Goal: Information Seeking & Learning: Learn about a topic

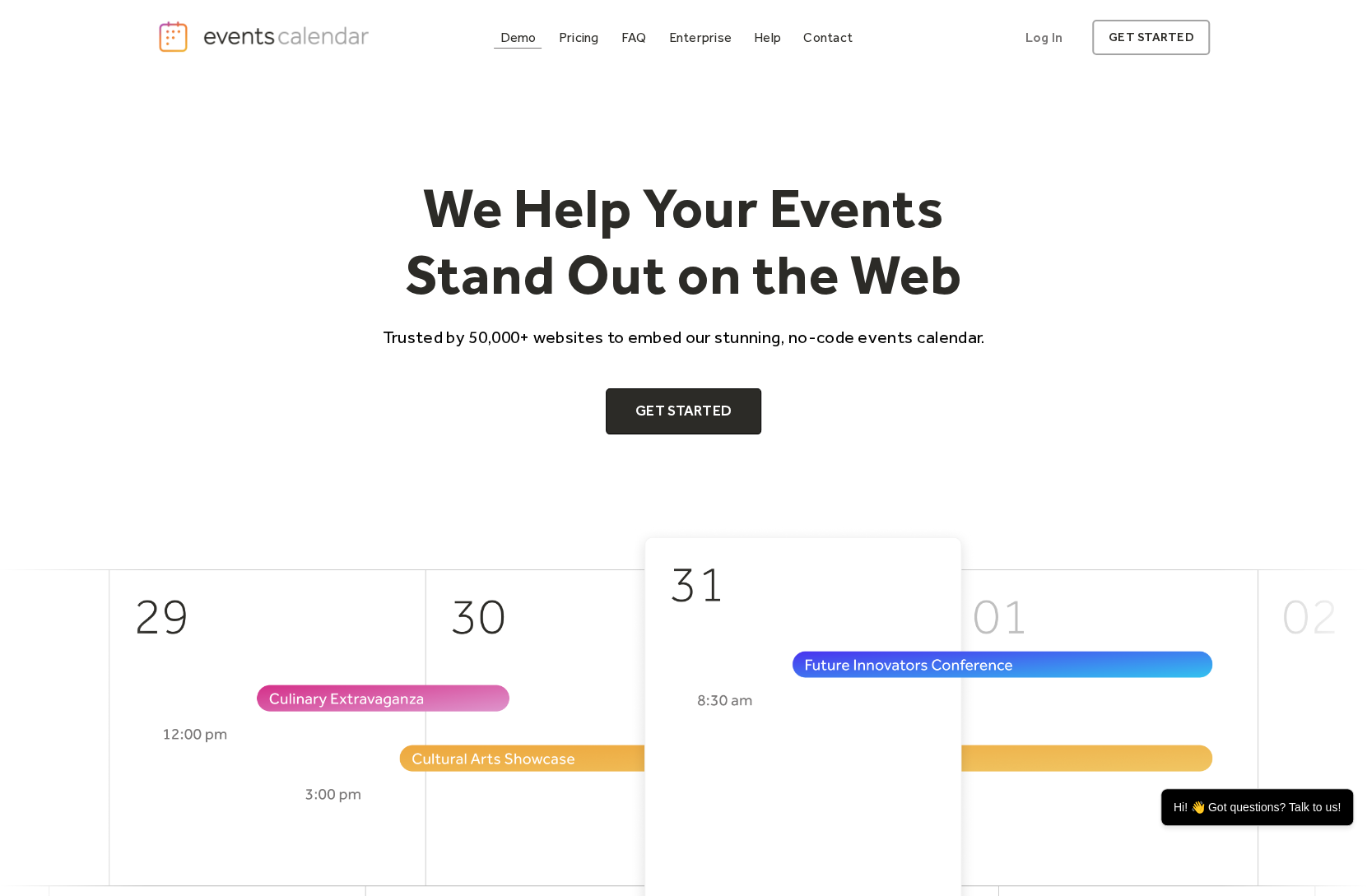
click at [520, 37] on div "Demo" at bounding box center [519, 37] width 37 height 9
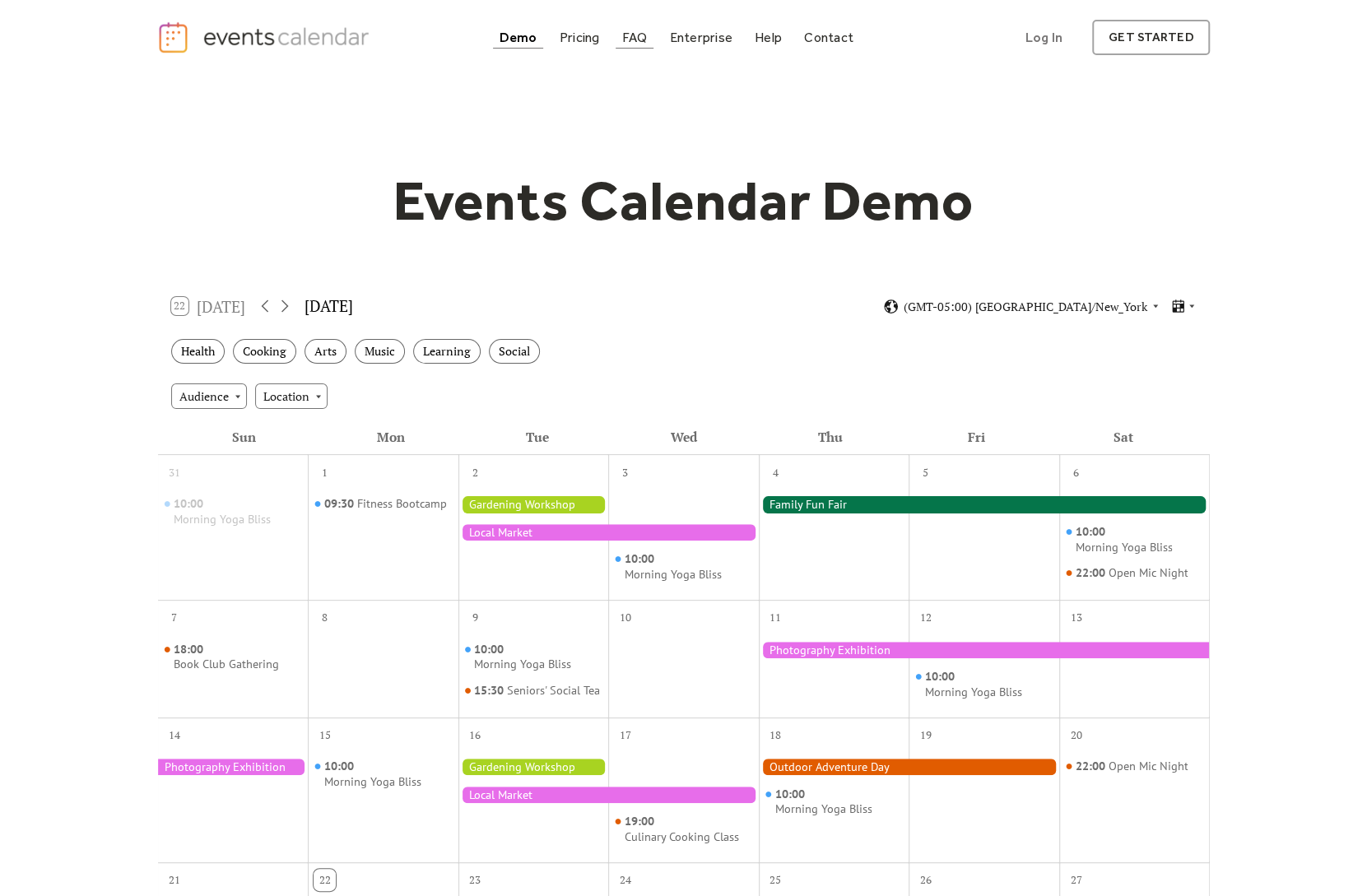
click at [629, 37] on div "FAQ" at bounding box center [635, 37] width 26 height 9
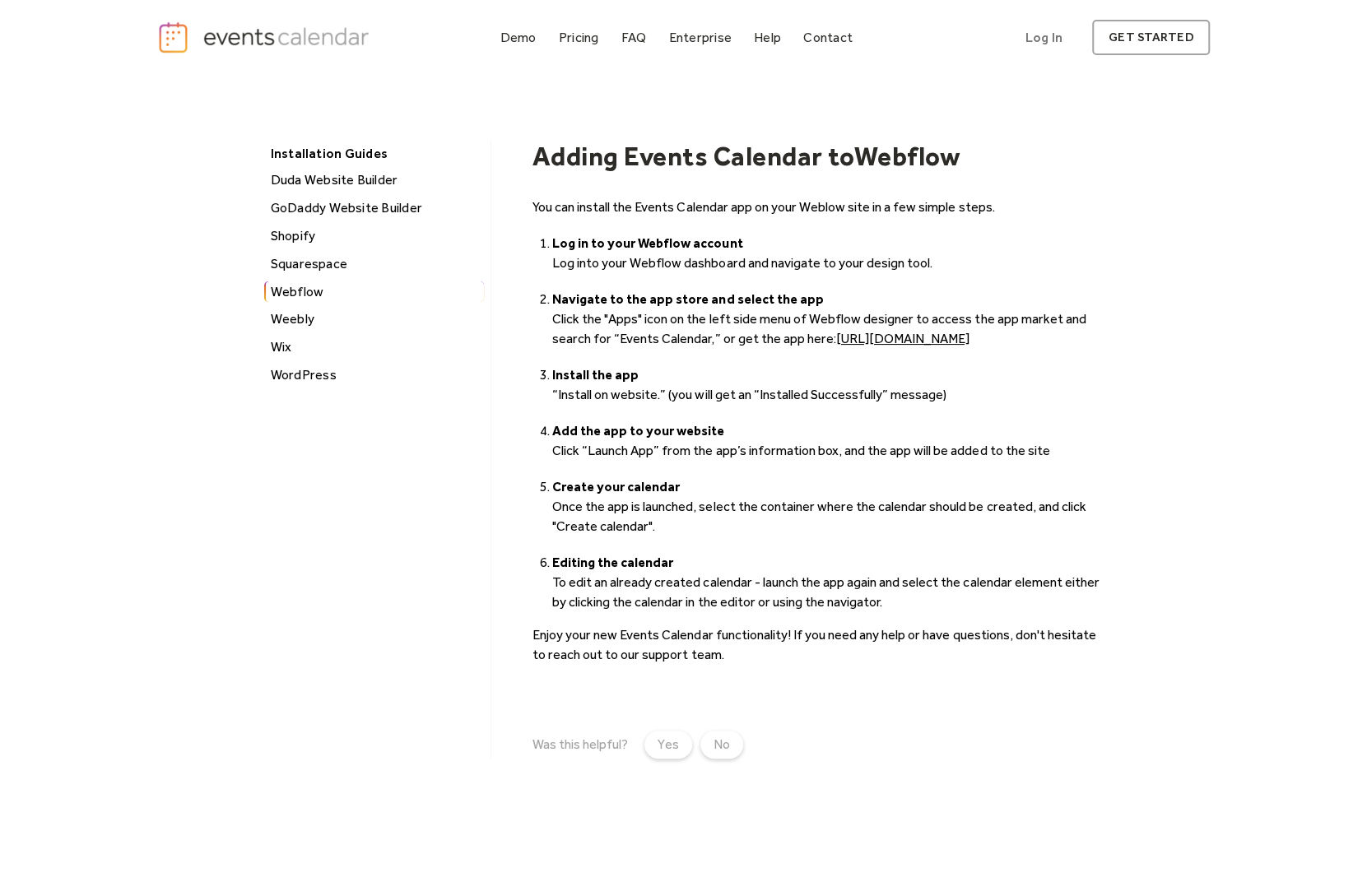
click at [969, 336] on link "[URL][DOMAIN_NAME]" at bounding box center [903, 338] width 134 height 15
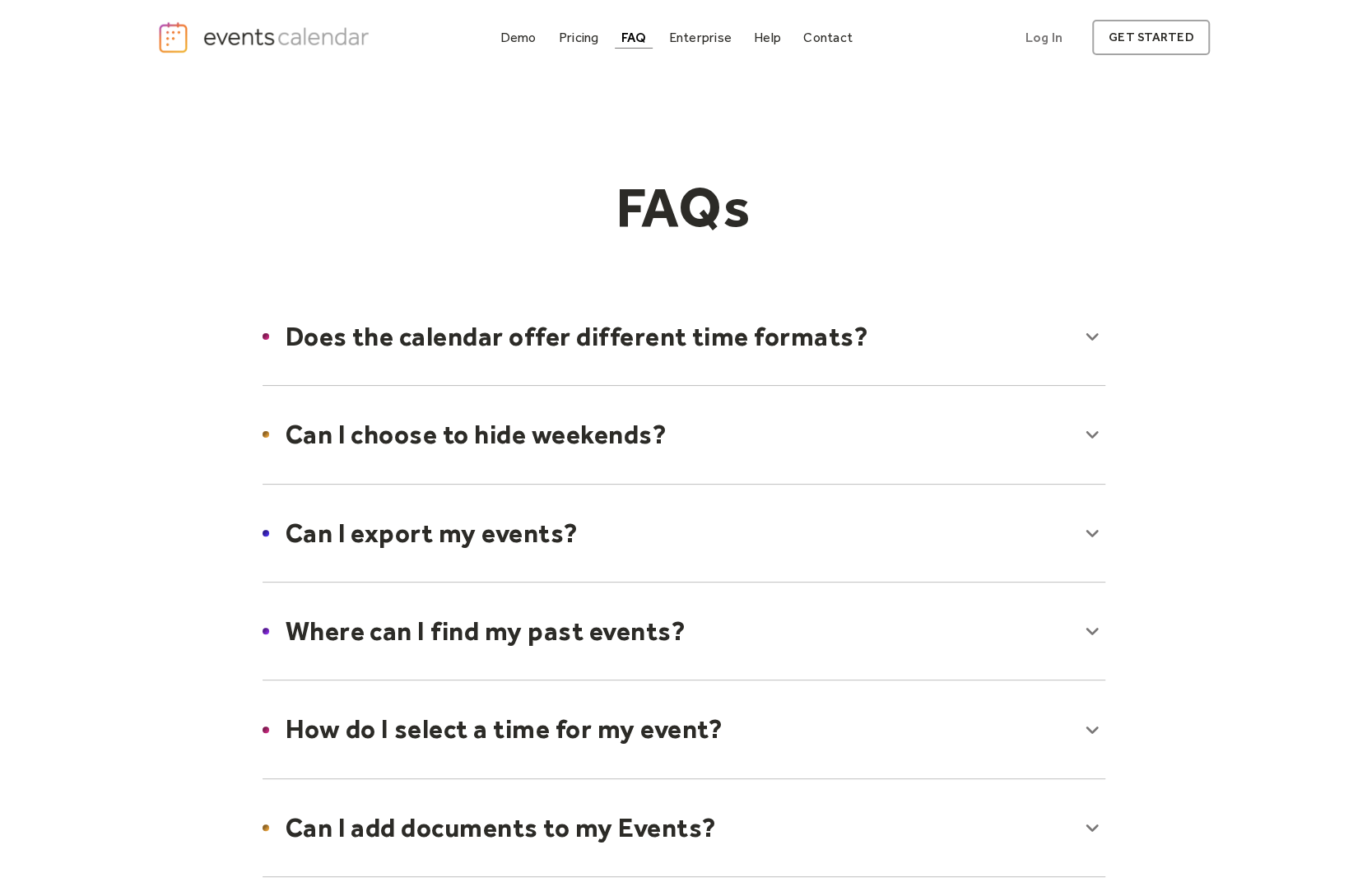
click at [549, 451] on div at bounding box center [684, 434] width 876 height 101
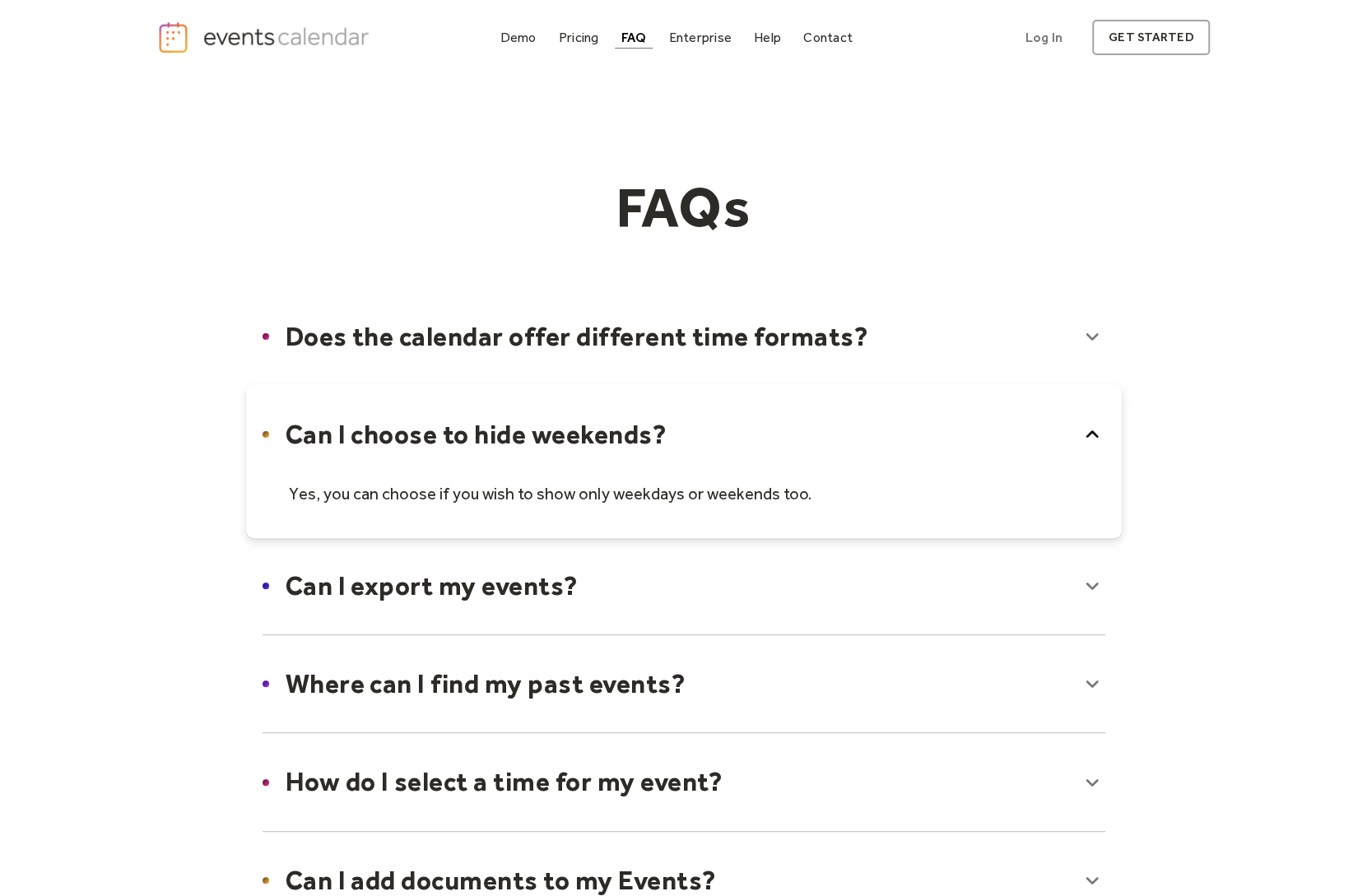
click at [549, 451] on div at bounding box center [684, 461] width 876 height 153
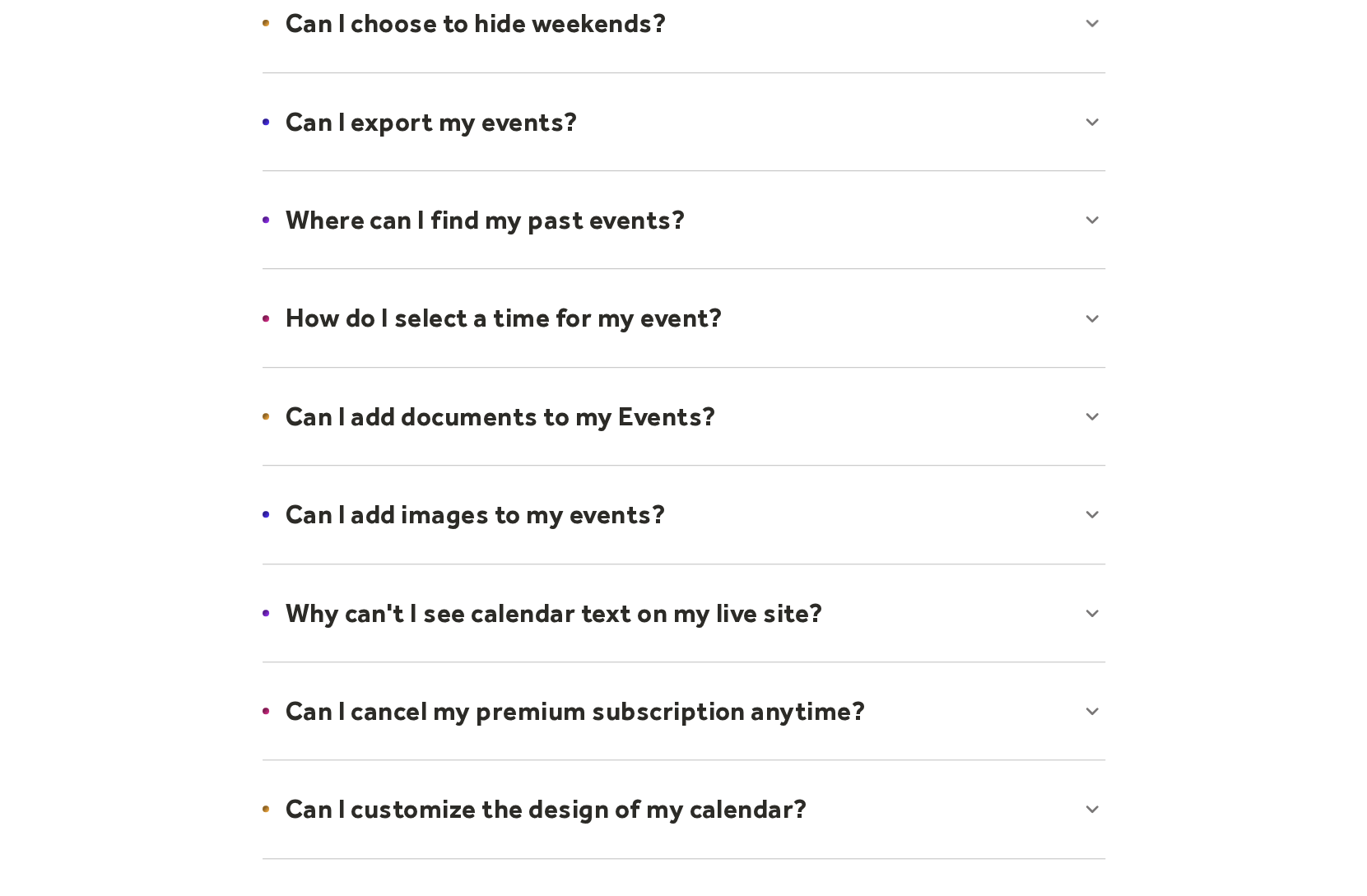
scroll to position [494, 0]
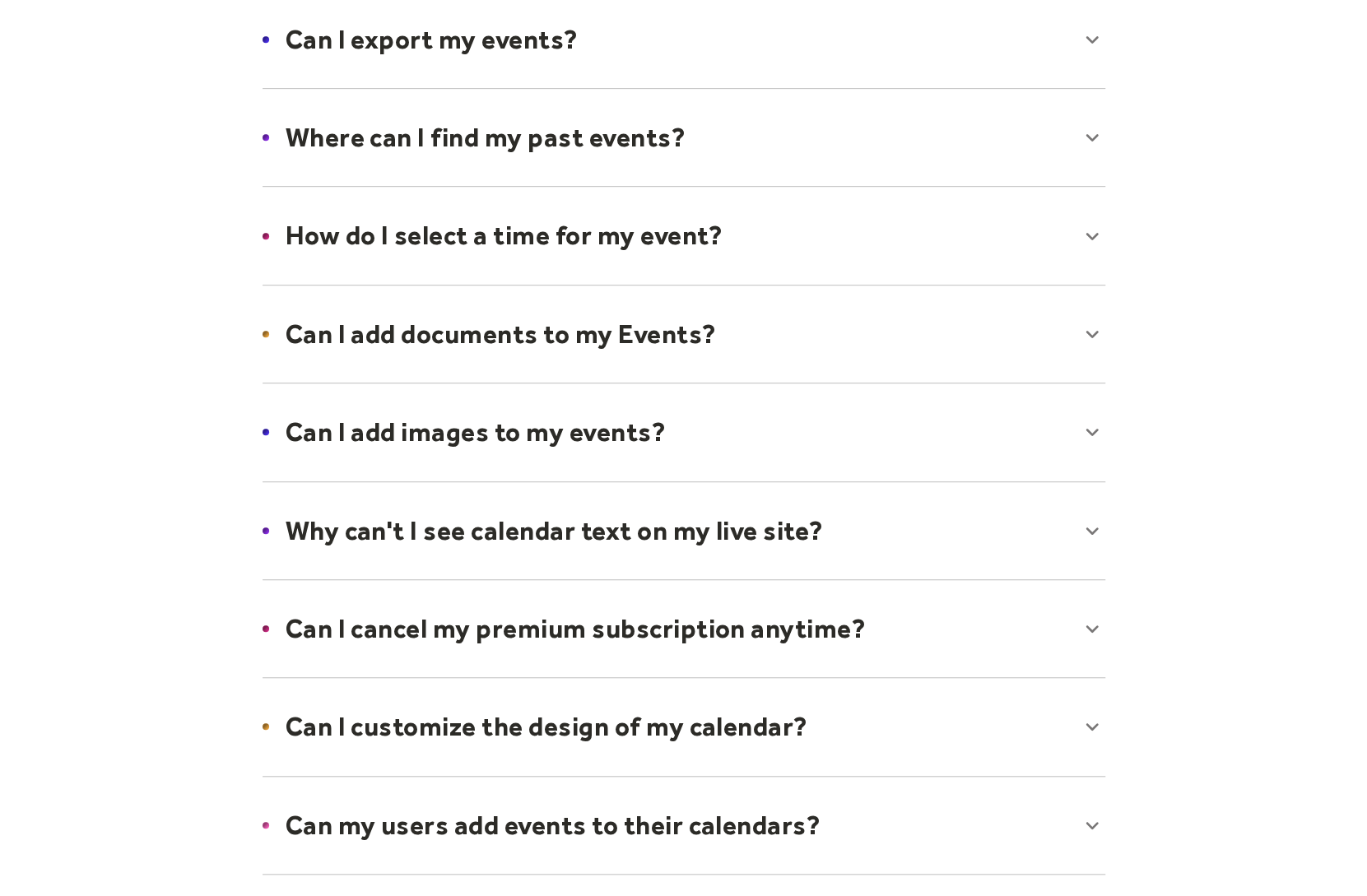
click at [547, 437] on div at bounding box center [684, 432] width 876 height 101
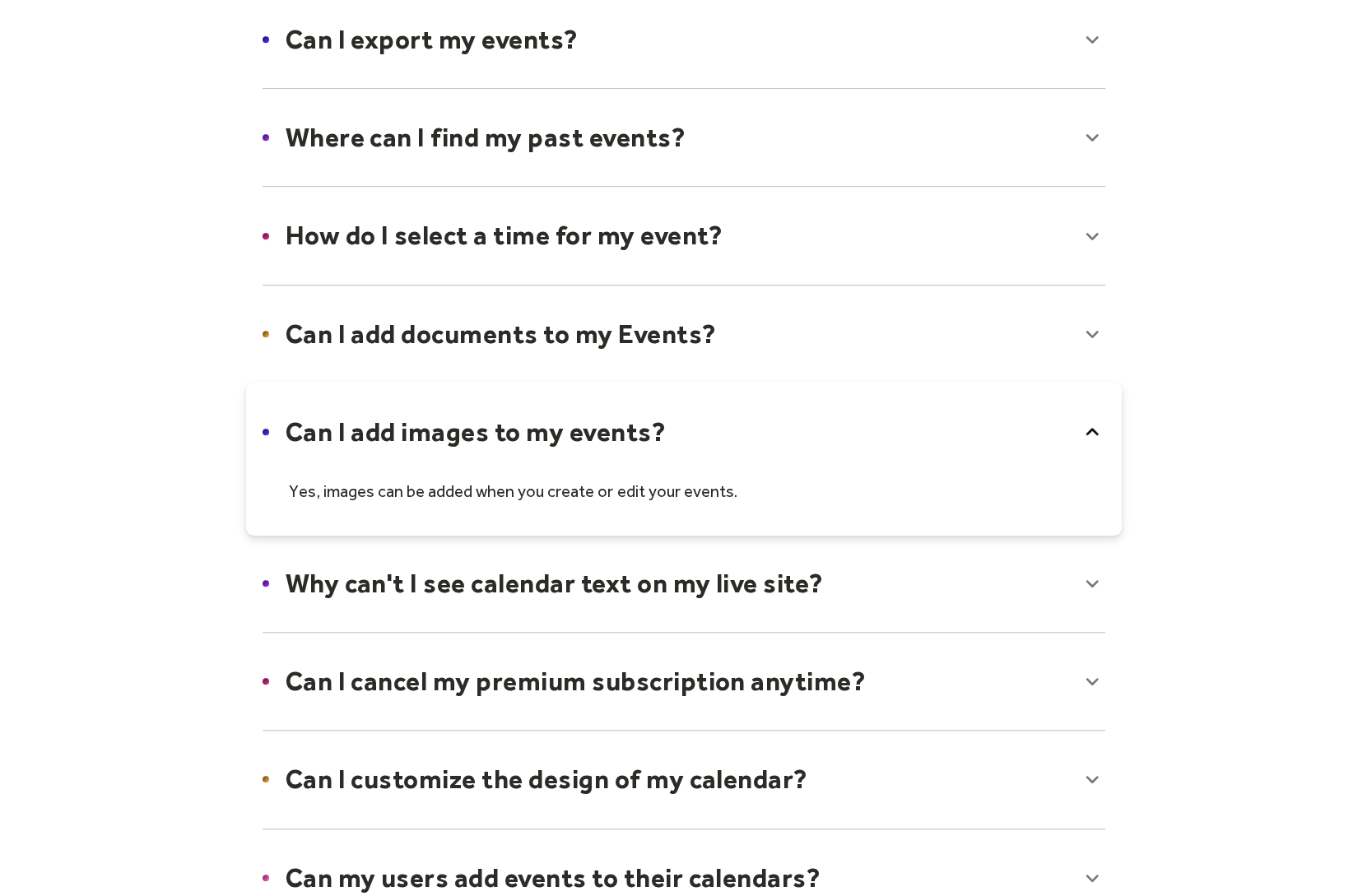
click at [543, 438] on div at bounding box center [684, 458] width 876 height 153
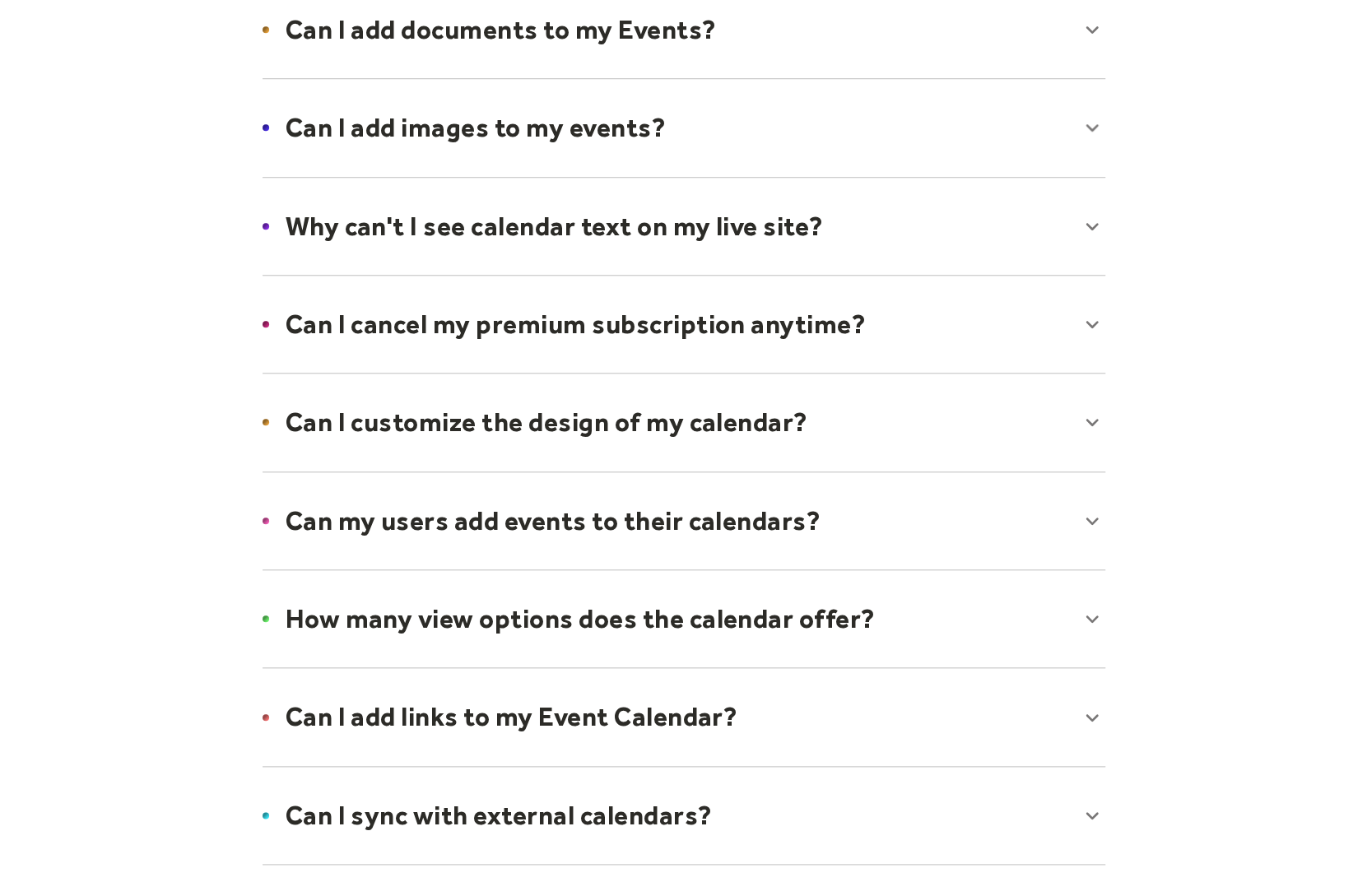
scroll to position [823, 0]
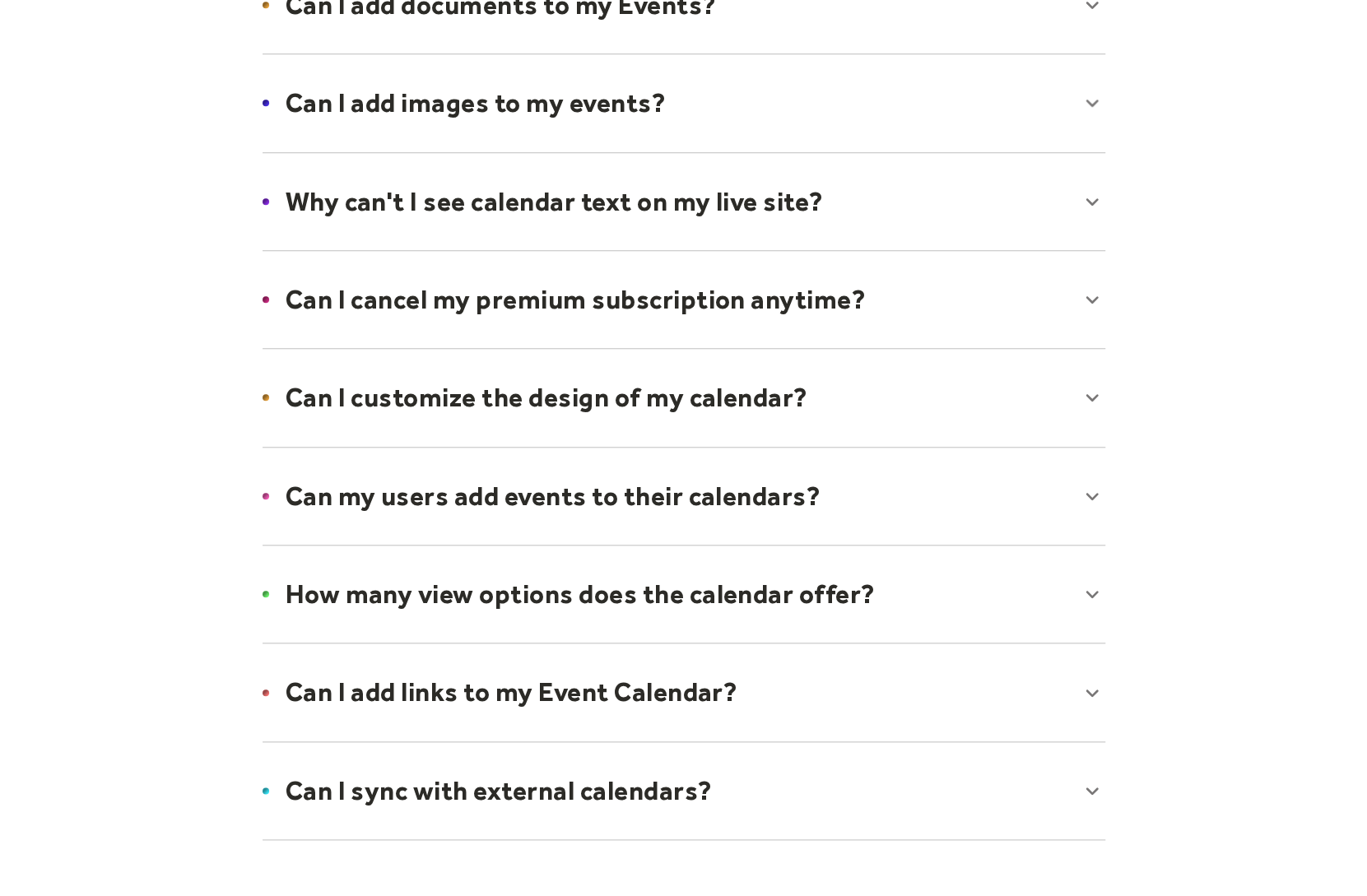
click at [549, 412] on div at bounding box center [684, 398] width 876 height 101
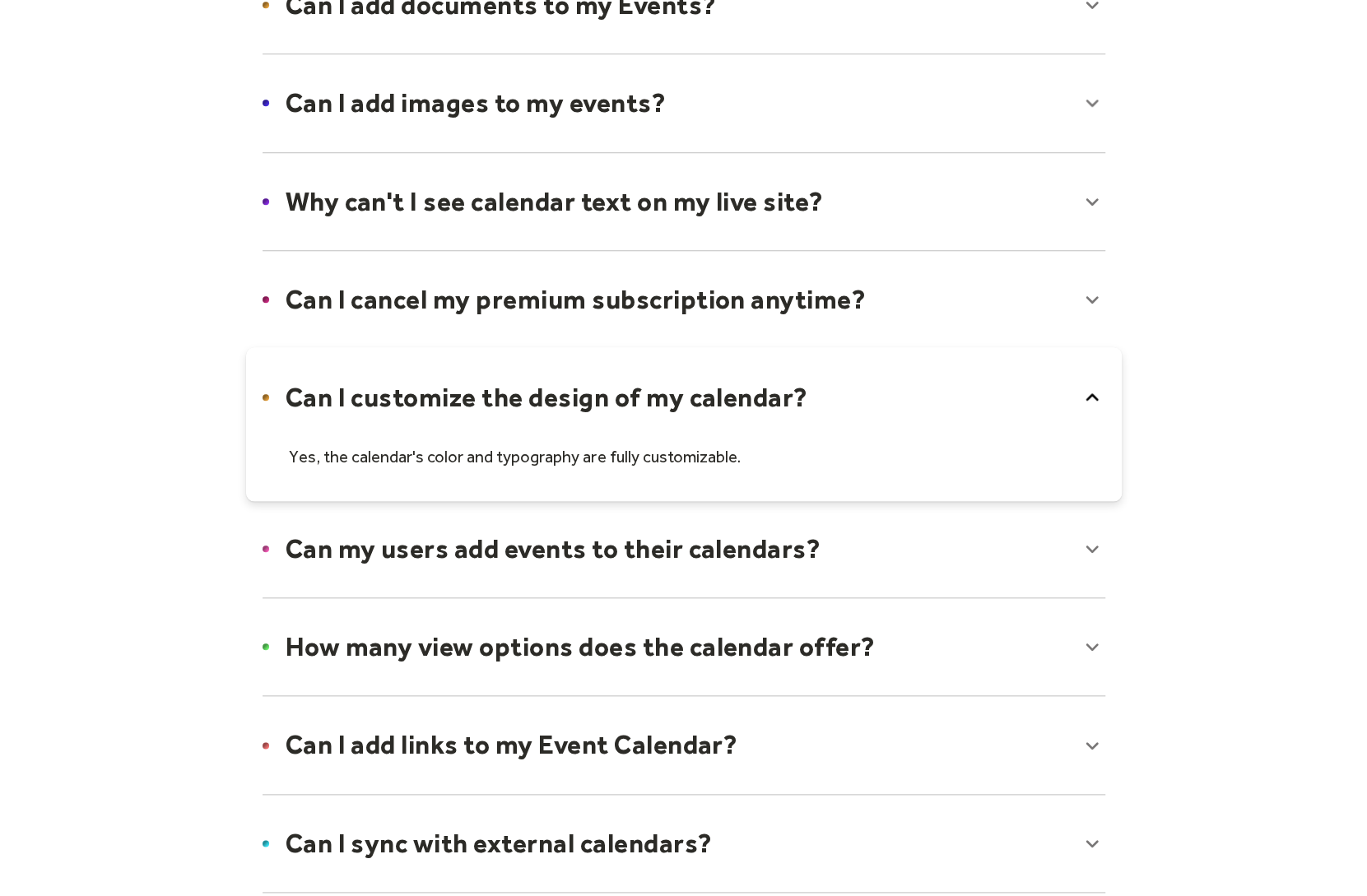
click at [532, 437] on div at bounding box center [684, 424] width 876 height 153
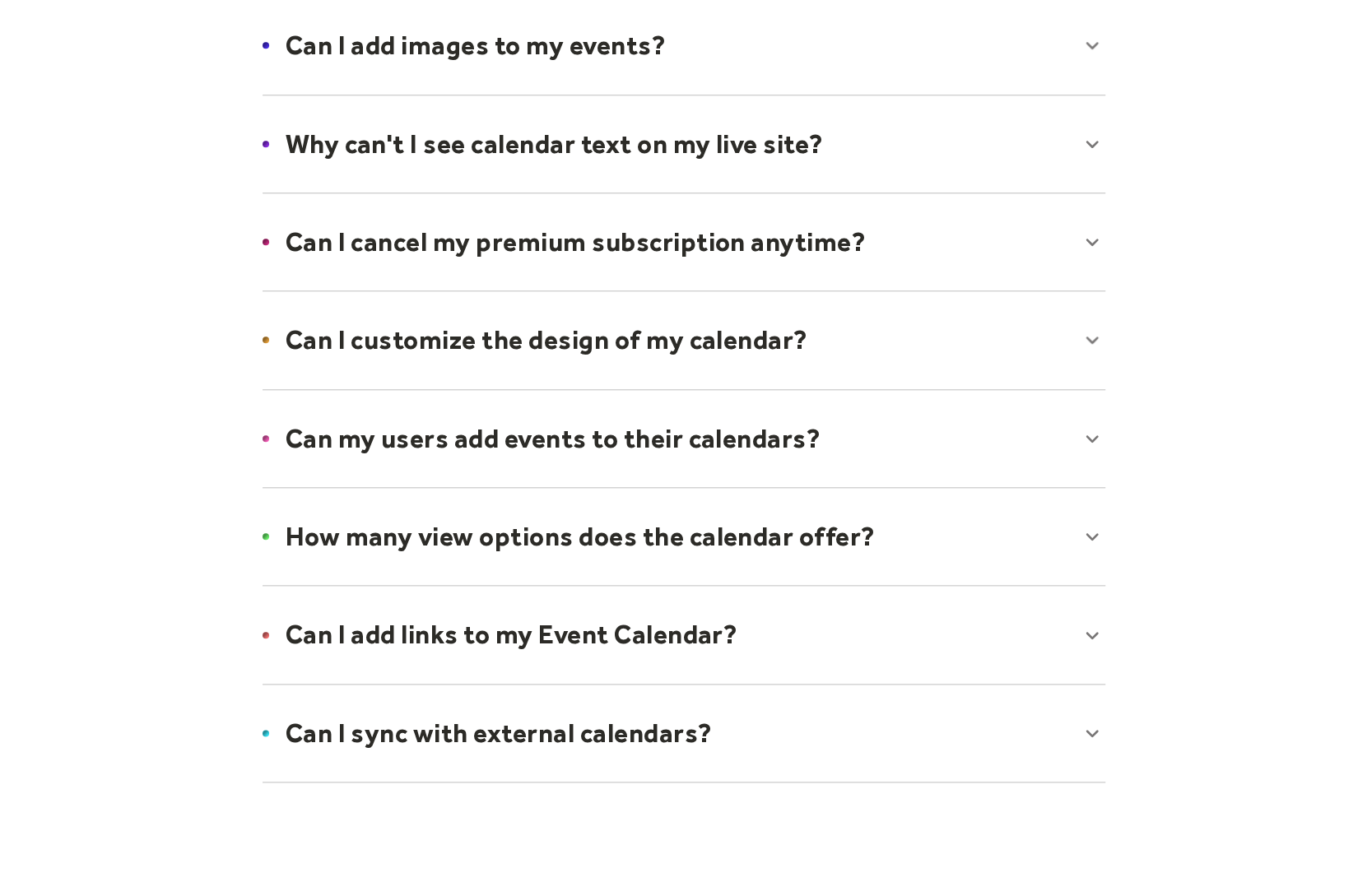
scroll to position [905, 0]
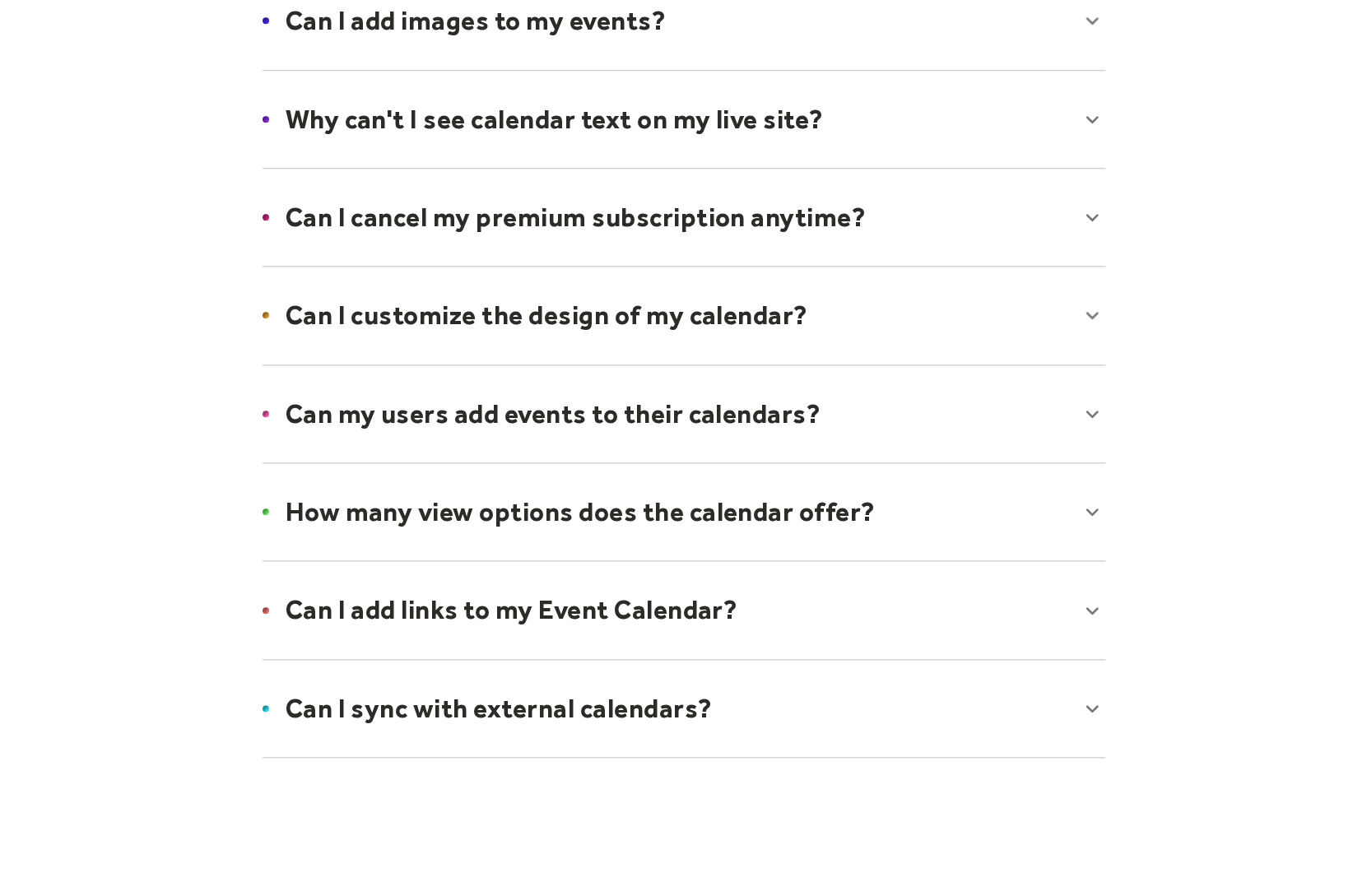
click at [537, 500] on div at bounding box center [684, 512] width 876 height 101
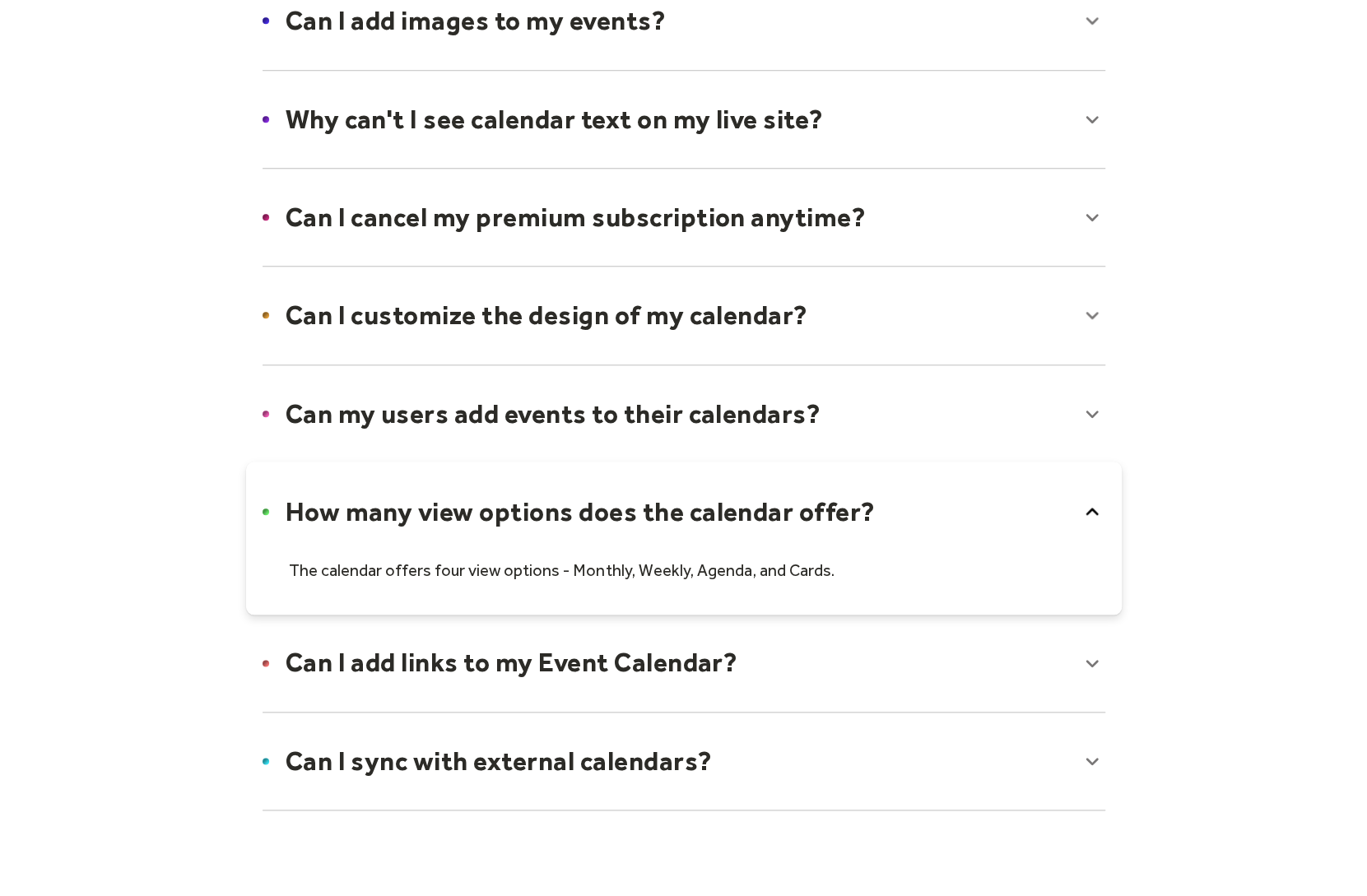
click at [537, 500] on div at bounding box center [684, 538] width 876 height 153
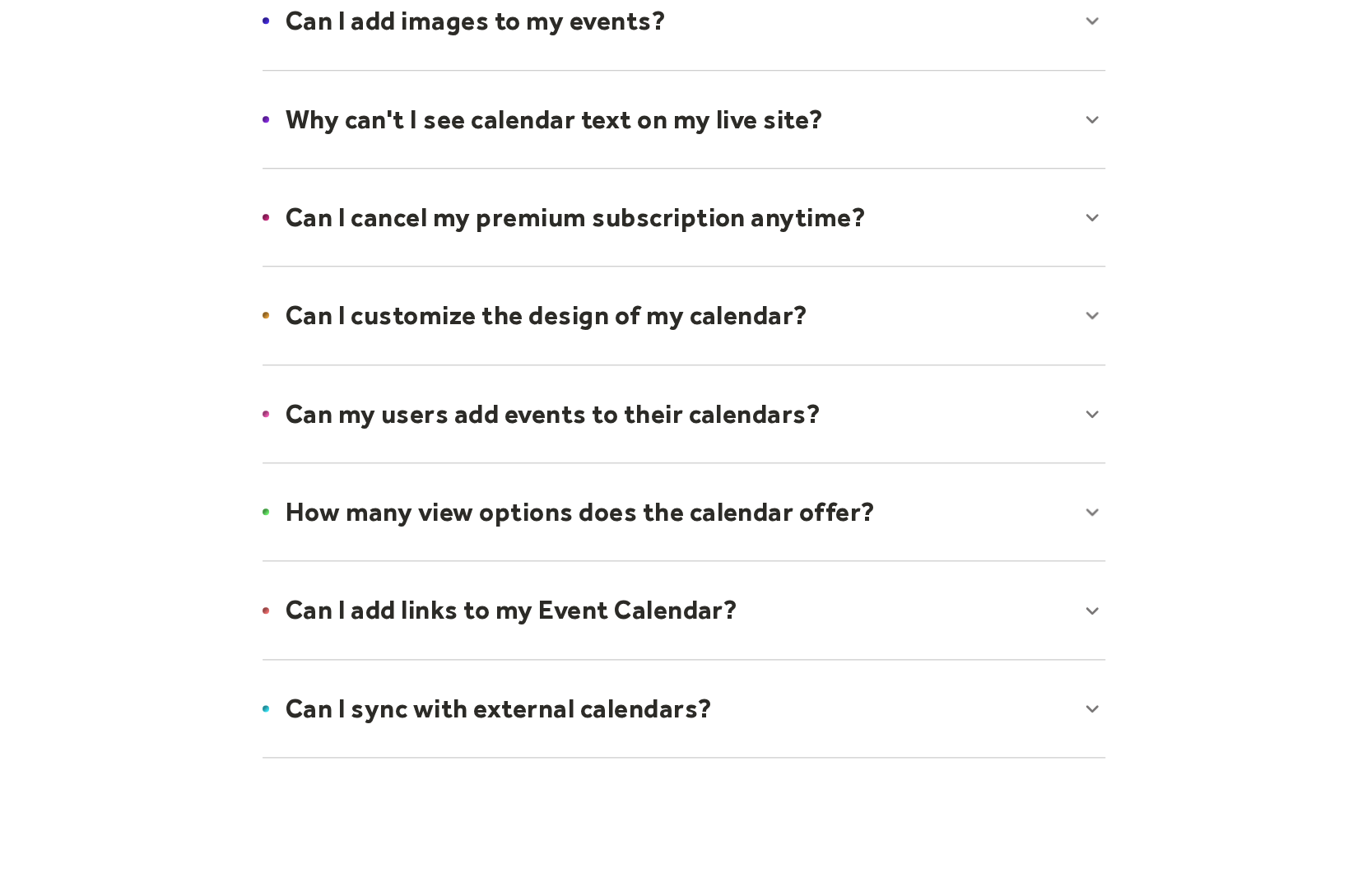
click at [535, 709] on div at bounding box center [684, 709] width 876 height 101
click at [535, 709] on div at bounding box center [684, 735] width 876 height 153
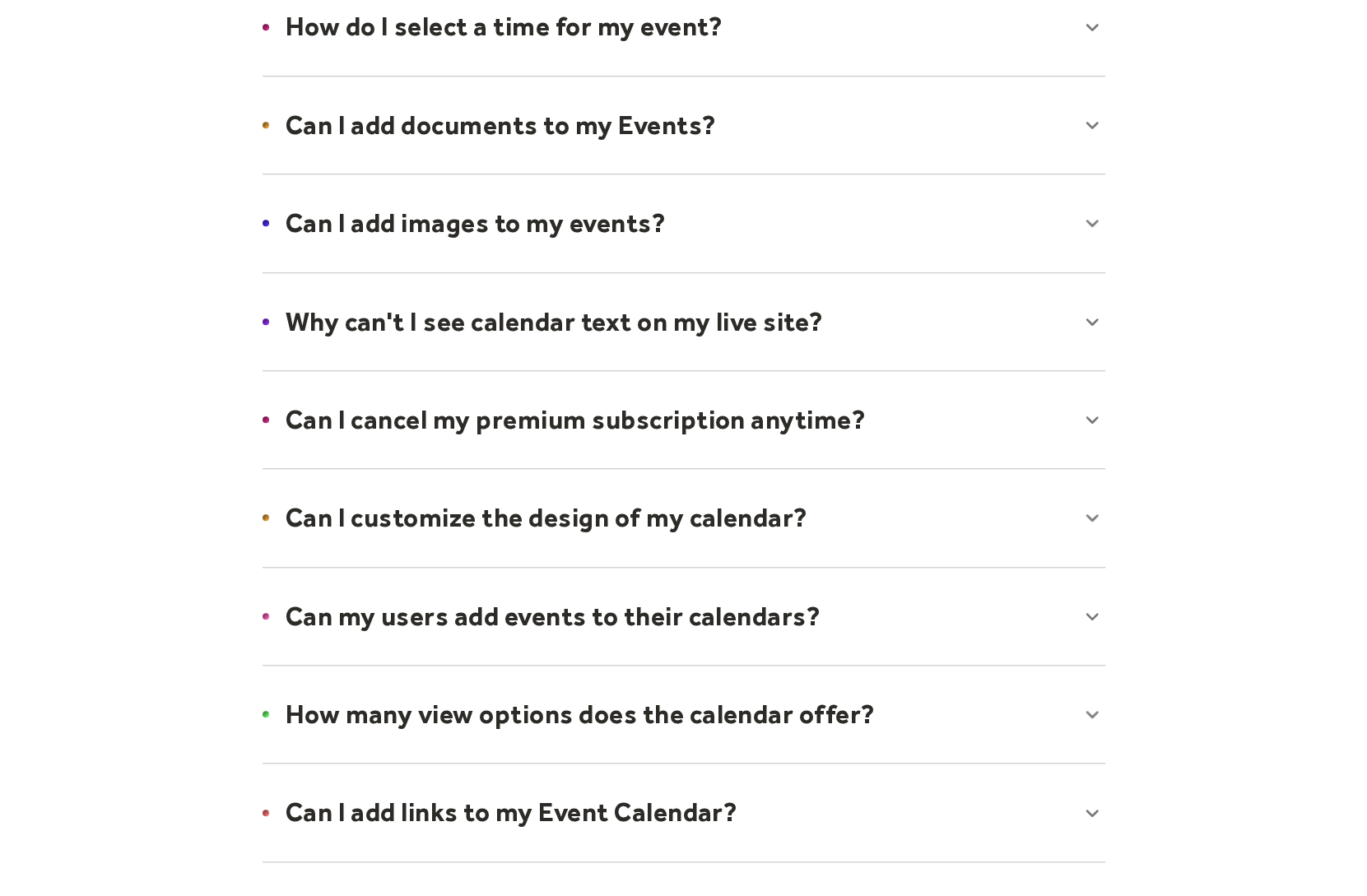
scroll to position [494, 0]
